Goal: Transaction & Acquisition: Register for event/course

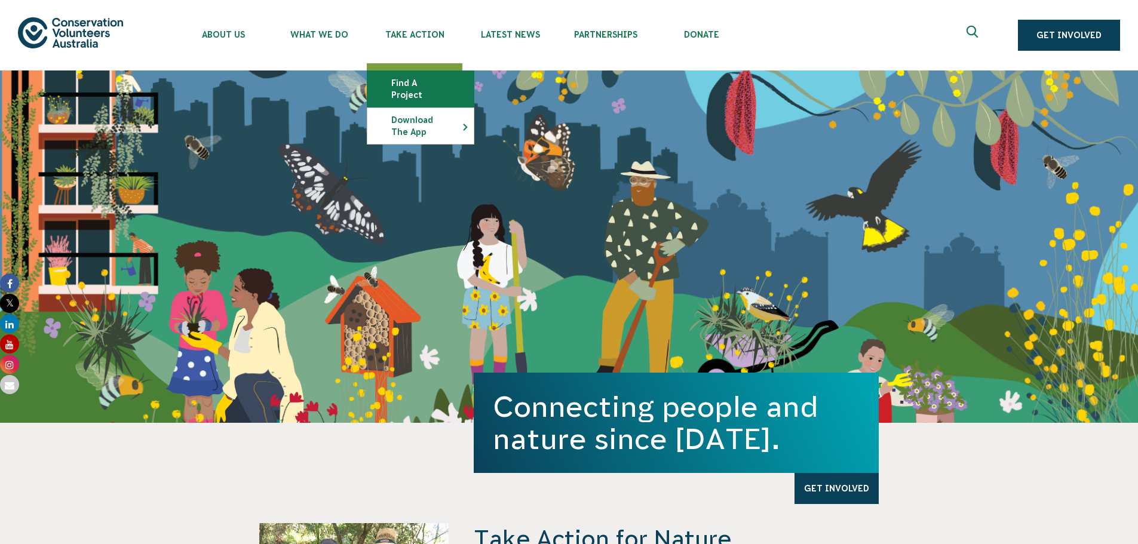
click at [407, 88] on link "Find a project" at bounding box center [420, 89] width 106 height 36
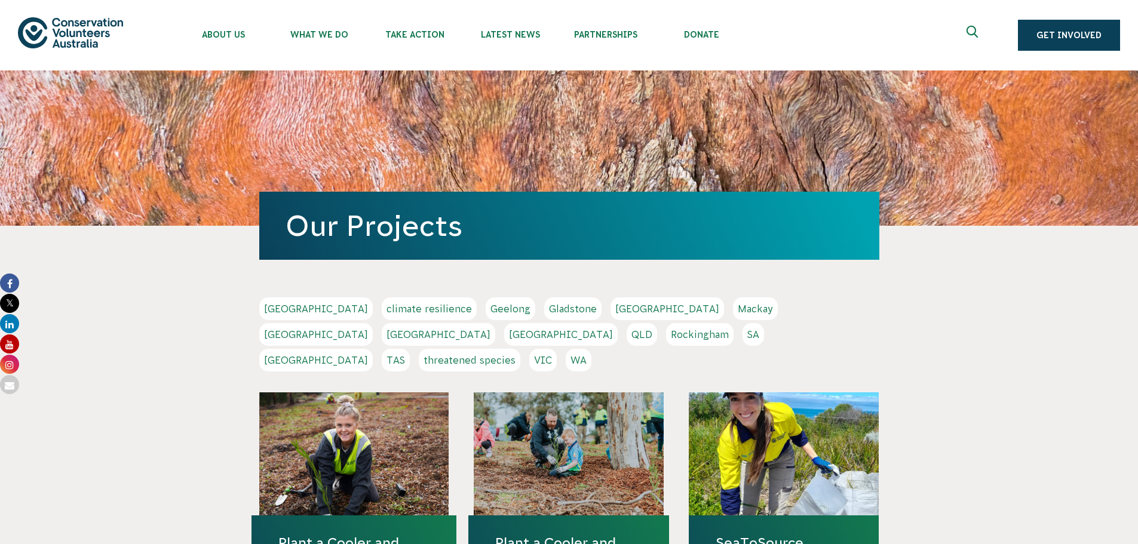
click at [373, 349] on link "[GEOGRAPHIC_DATA]" at bounding box center [315, 360] width 113 height 23
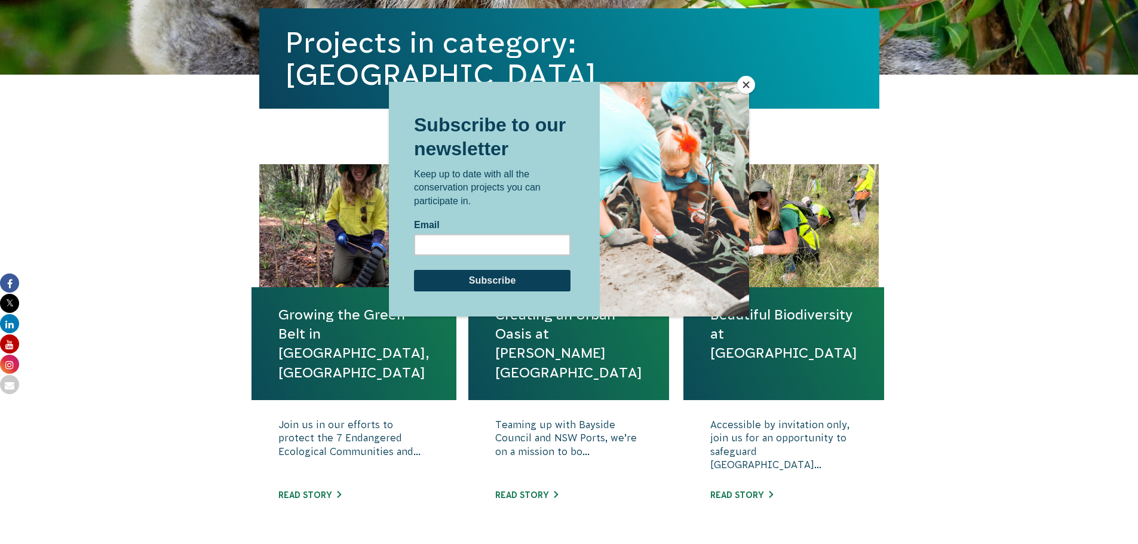
scroll to position [299, 0]
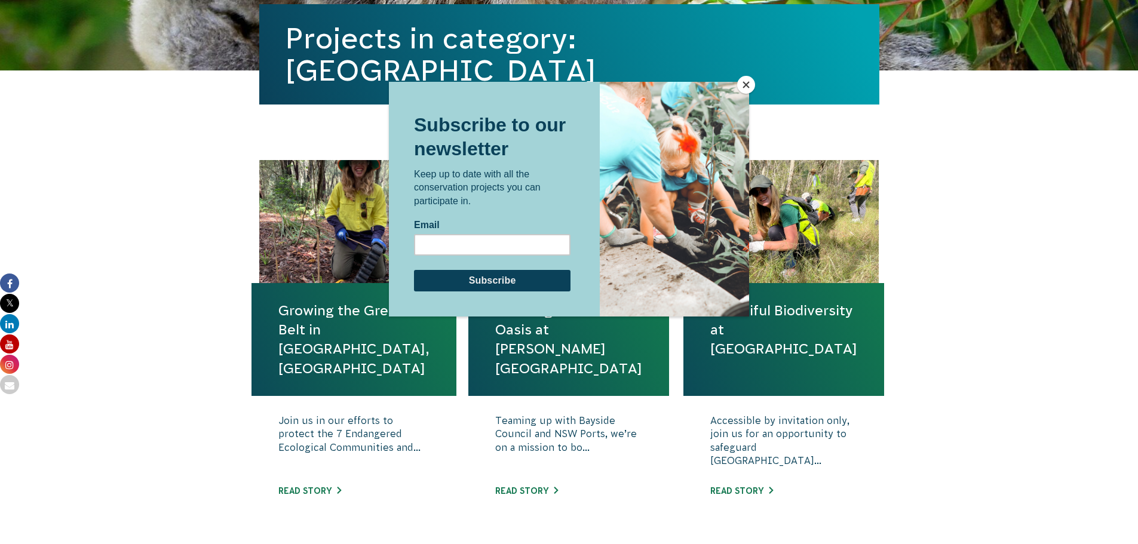
click at [145, 278] on div at bounding box center [569, 272] width 1138 height 544
click at [743, 88] on button "Close" at bounding box center [746, 85] width 18 height 18
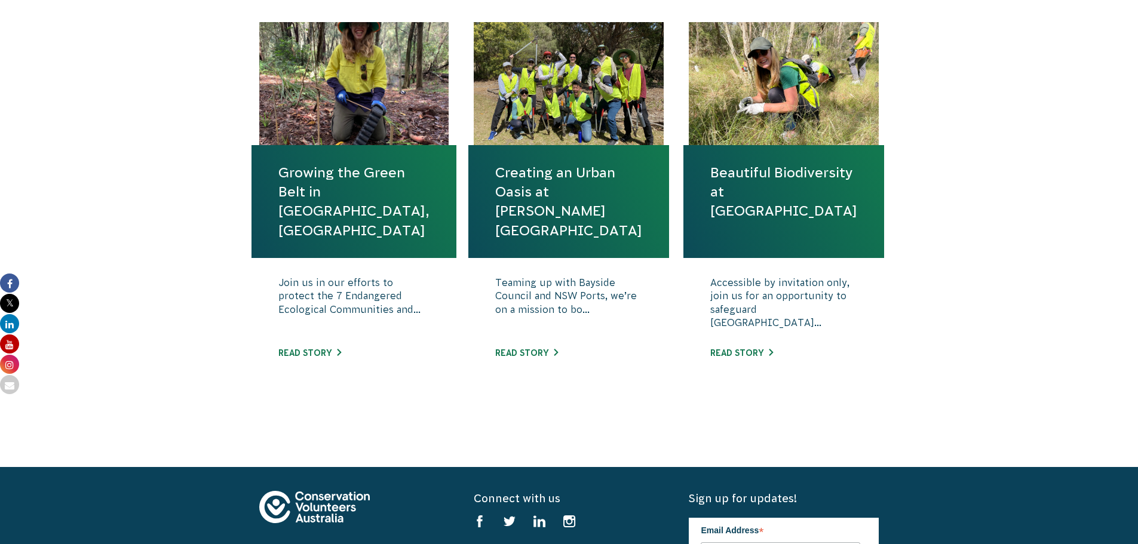
scroll to position [418, 0]
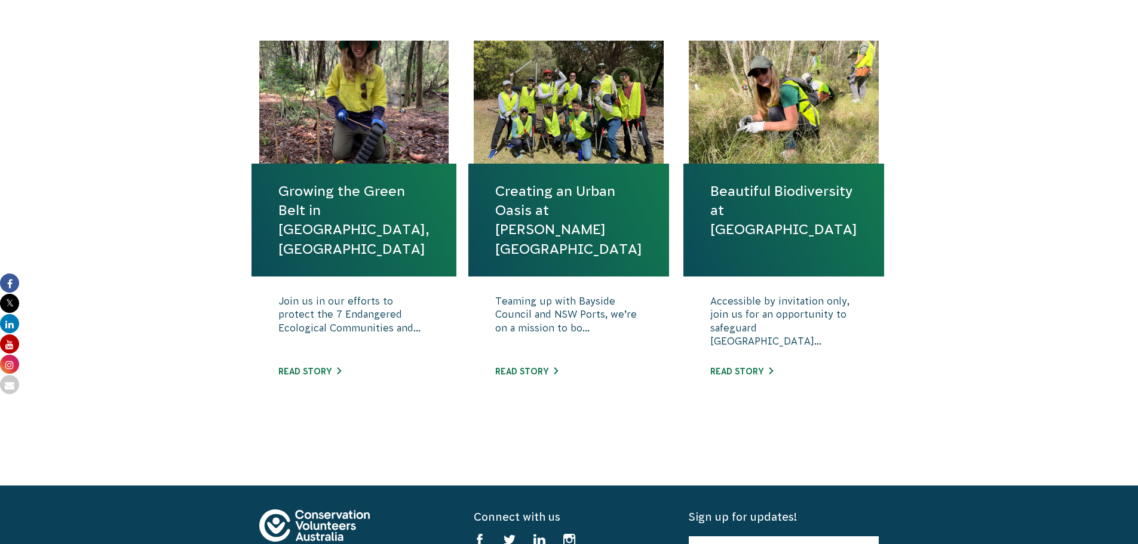
click at [567, 213] on link "Creating an Urban Oasis at [PERSON_NAME][GEOGRAPHIC_DATA]" at bounding box center [568, 220] width 147 height 77
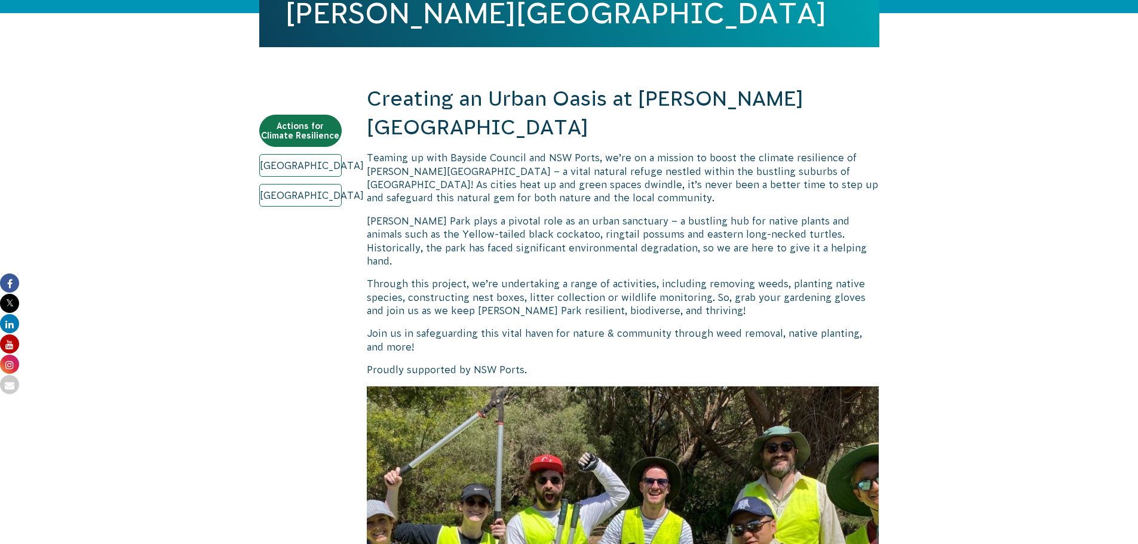
scroll to position [358, 0]
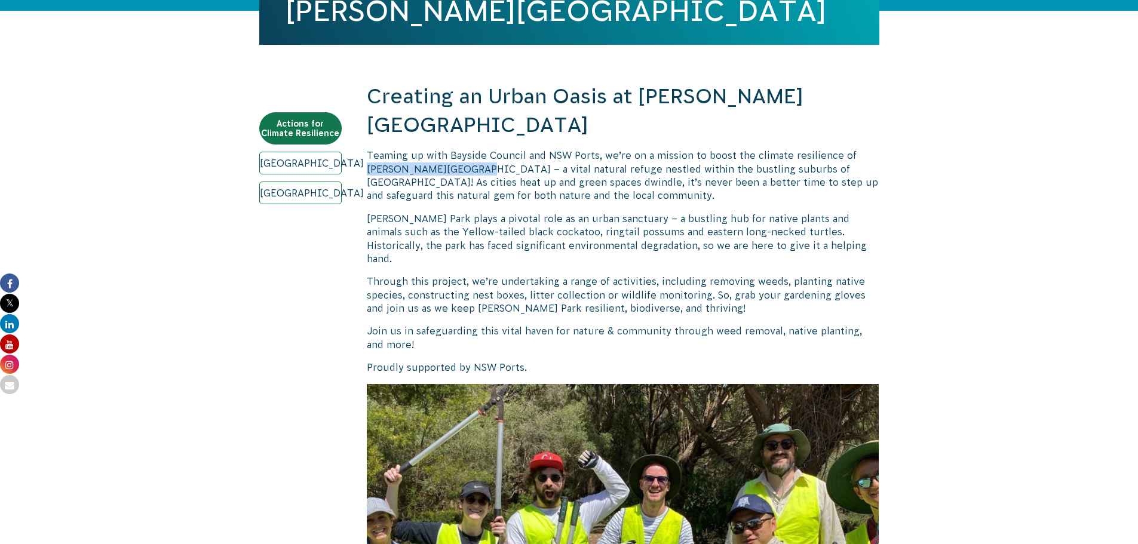
drag, startPoint x: 846, startPoint y: 125, endPoint x: 454, endPoint y: 137, distance: 392.5
click at [454, 149] on p "Teaming up with Bayside Council and NSW Ports, we’re on a mission to boost the …" at bounding box center [623, 176] width 512 height 54
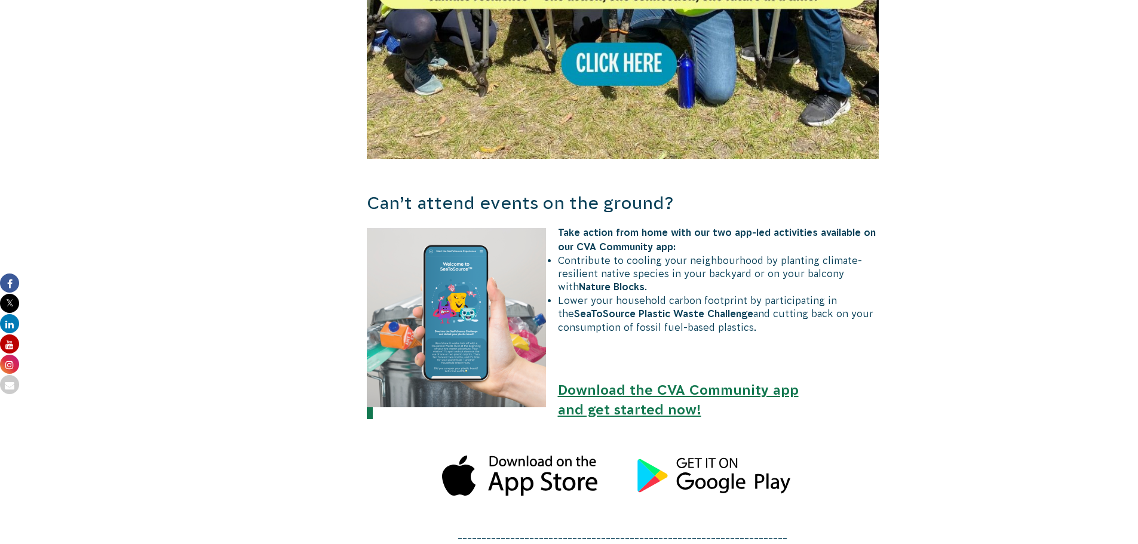
scroll to position [1135, 0]
